Goal: Task Accomplishment & Management: Complete application form

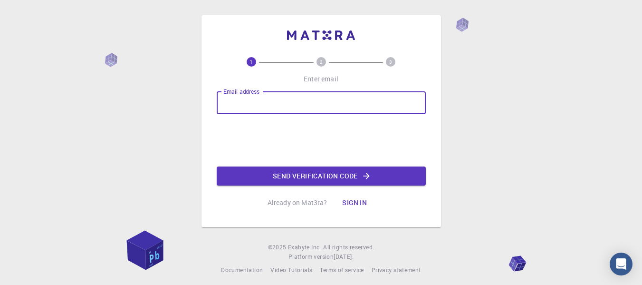
type input "mengistubirhanu@yahoo.com"
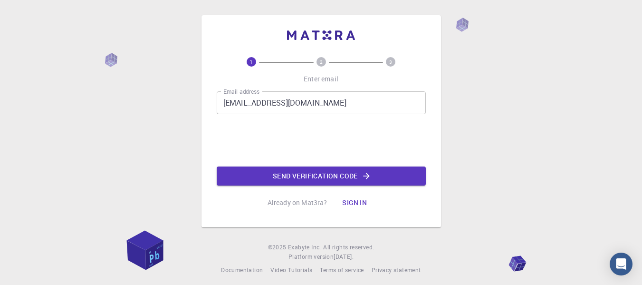
click at [307, 177] on button "Send verification code" at bounding box center [321, 175] width 209 height 19
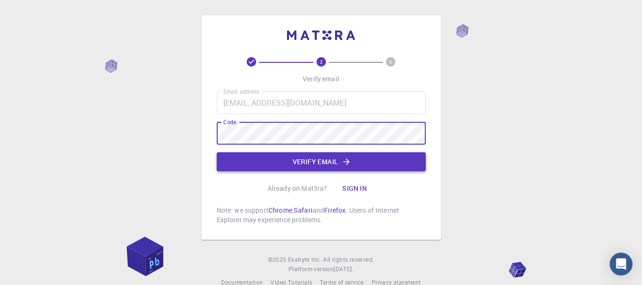
click at [329, 159] on button "Verify email" at bounding box center [321, 161] width 209 height 19
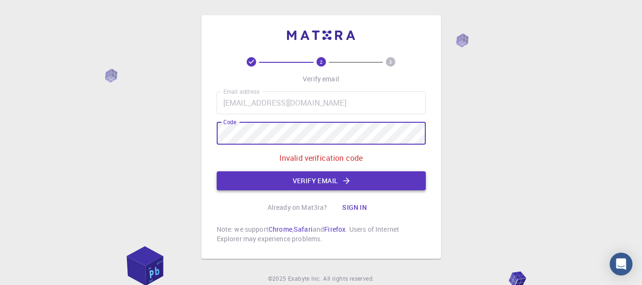
click at [303, 184] on button "Verify email" at bounding box center [321, 180] width 209 height 19
click at [330, 186] on button "Verify email" at bounding box center [321, 180] width 209 height 19
click at [200, 129] on div "2 3 Verify email Email address mengistubirhanu@yahoo.com Email address Code Cod…" at bounding box center [321, 160] width 642 height 321
click at [257, 182] on button "Verify email" at bounding box center [321, 180] width 209 height 19
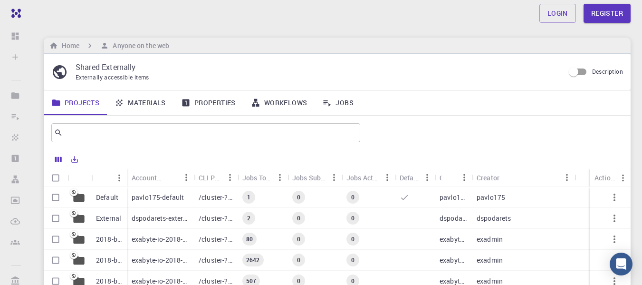
click at [155, 104] on link "Materials" at bounding box center [140, 102] width 67 height 25
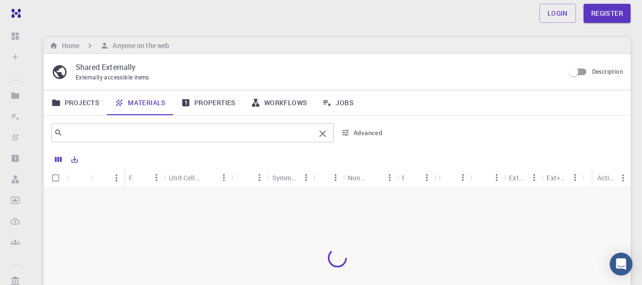
click at [70, 138] on input "text" at bounding box center [189, 132] width 252 height 13
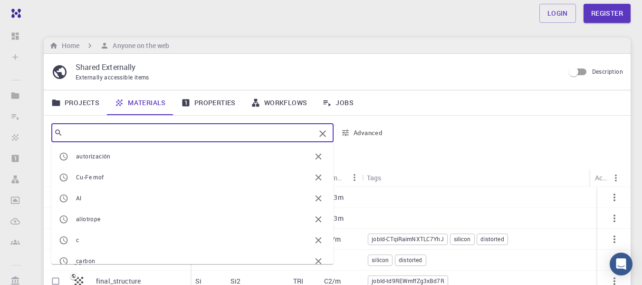
click at [263, 27] on div "Login Register Home Anyone on the web Shared Externally Externally accessible i…" at bounding box center [337, 213] width 610 height 427
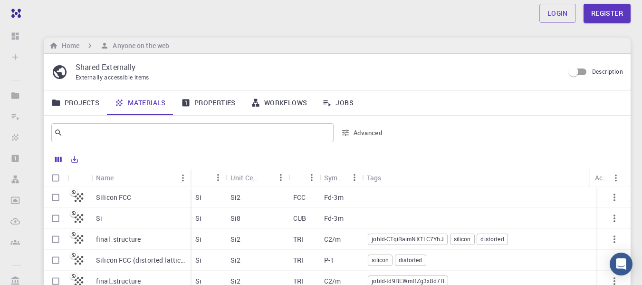
click at [89, 102] on link "Projects" at bounding box center [75, 102] width 63 height 25
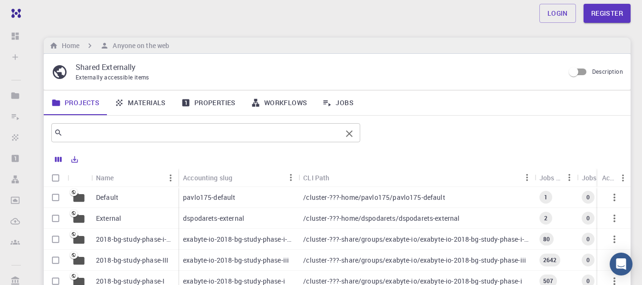
click at [158, 127] on input "text" at bounding box center [202, 132] width 279 height 13
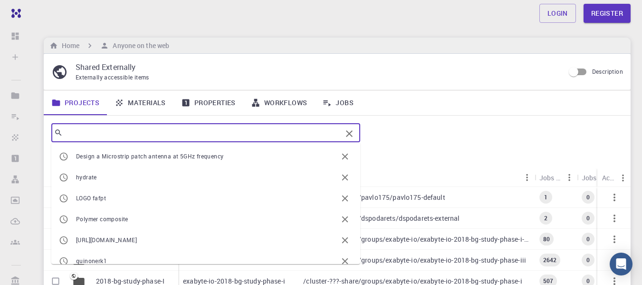
click at [386, 23] on div "Login Register" at bounding box center [337, 13] width 632 height 27
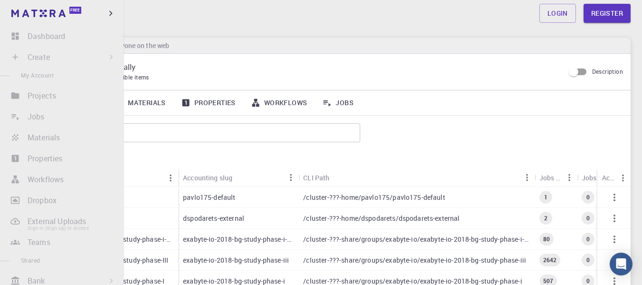
click at [36, 221] on li "External Uploads Sign In (Sign Up) to Access" at bounding box center [62, 220] width 124 height 19
click at [34, 95] on li "Projects Sign In (Sign Up) to Access" at bounding box center [62, 95] width 124 height 19
click at [48, 59] on li "Create Sign In (Sign Up) to Access New Job New Material Create Material Upload …" at bounding box center [62, 57] width 124 height 19
click at [44, 34] on li "Dashboard Sign In (Sign Up) to Access" at bounding box center [62, 36] width 124 height 19
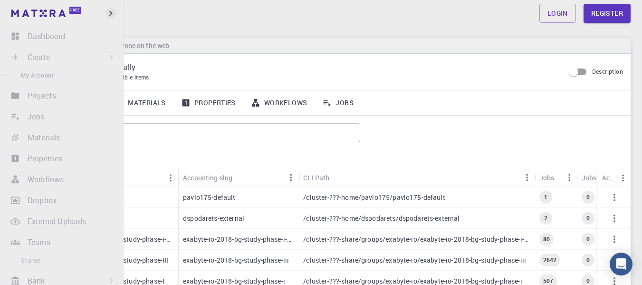
click at [107, 12] on icon "button" at bounding box center [110, 13] width 10 height 10
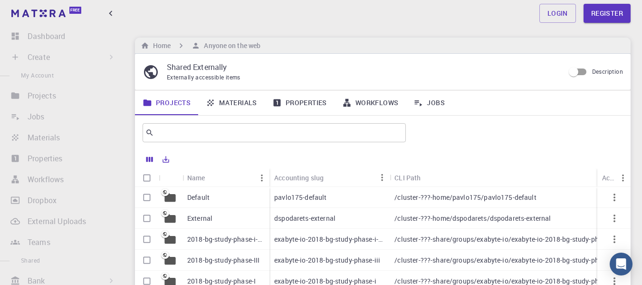
click at [210, 216] on p "External" at bounding box center [199, 218] width 25 height 10
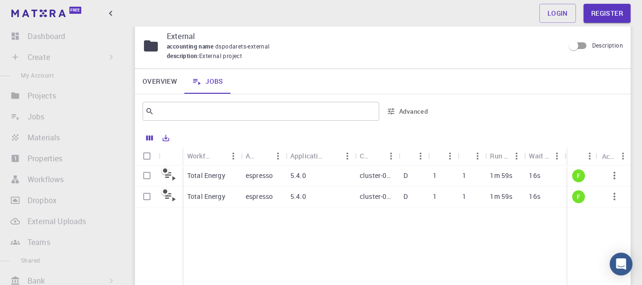
scroll to position [48, 0]
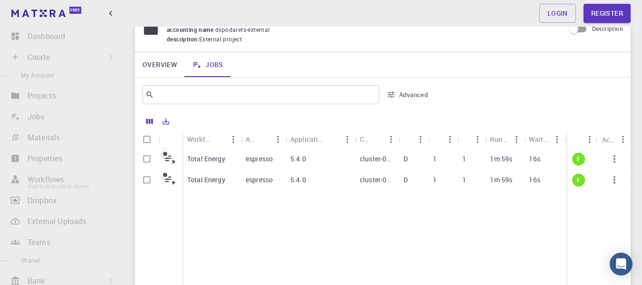
click at [31, 178] on li "Workflows Sign In (Sign Up) to Access" at bounding box center [62, 179] width 124 height 19
click at [40, 219] on li "External Uploads Sign In (Sign Up) to Access" at bounding box center [62, 220] width 124 height 19
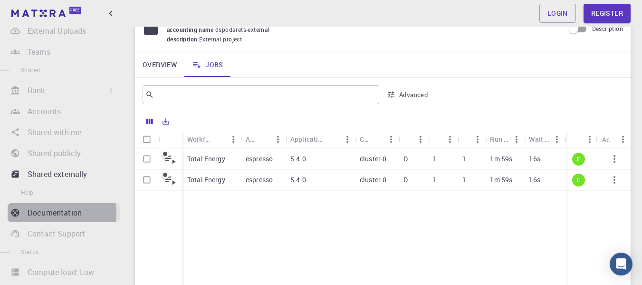
click at [48, 213] on p "Documentation" at bounding box center [55, 212] width 54 height 11
